Goal: Task Accomplishment & Management: Manage account settings

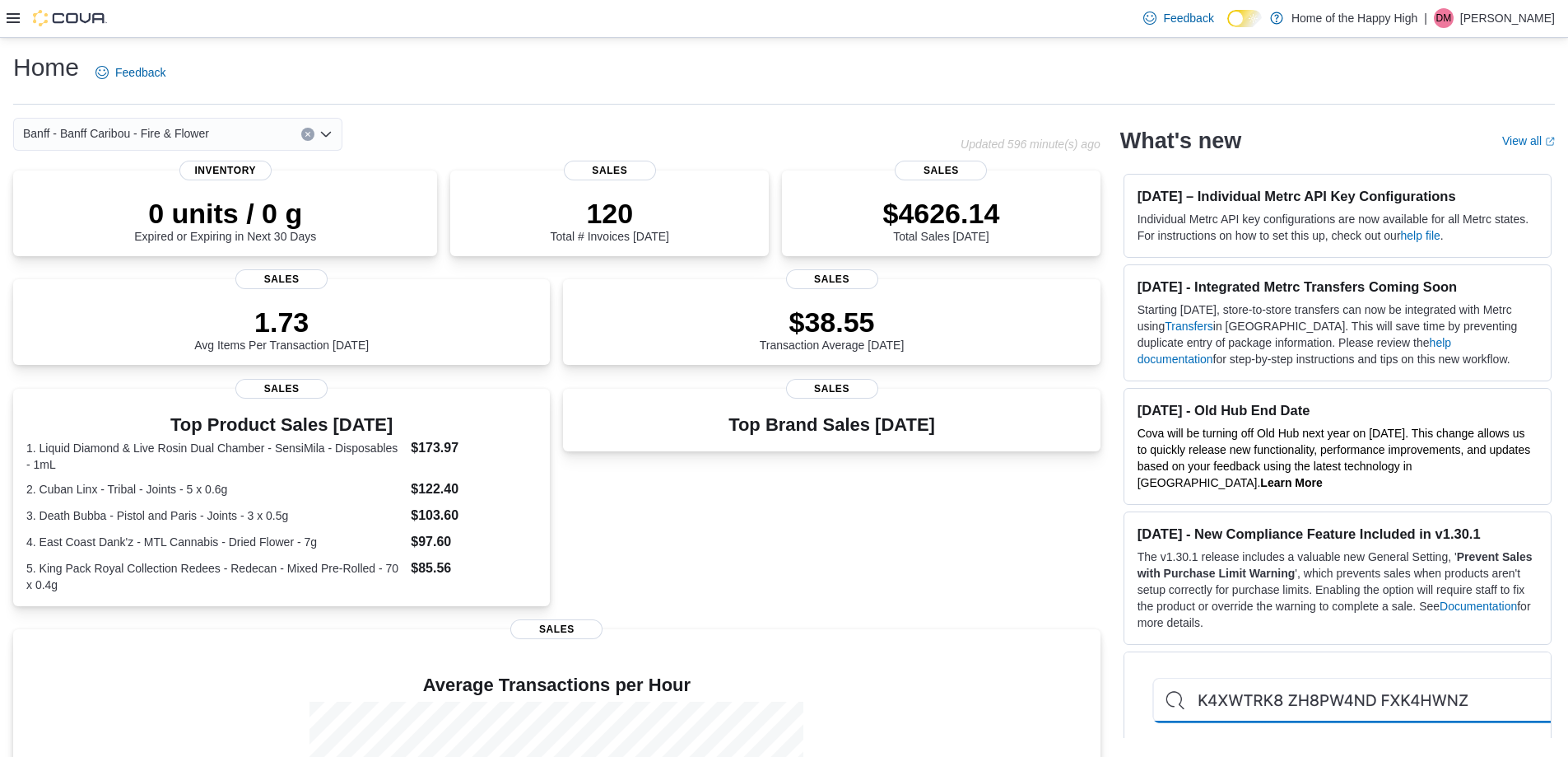
click at [776, 16] on p "[PERSON_NAME]" at bounding box center [1507, 18] width 94 height 20
click at [776, 158] on span "Sign Out" at bounding box center [1448, 160] width 44 height 16
